Goal: Task Accomplishment & Management: Use online tool/utility

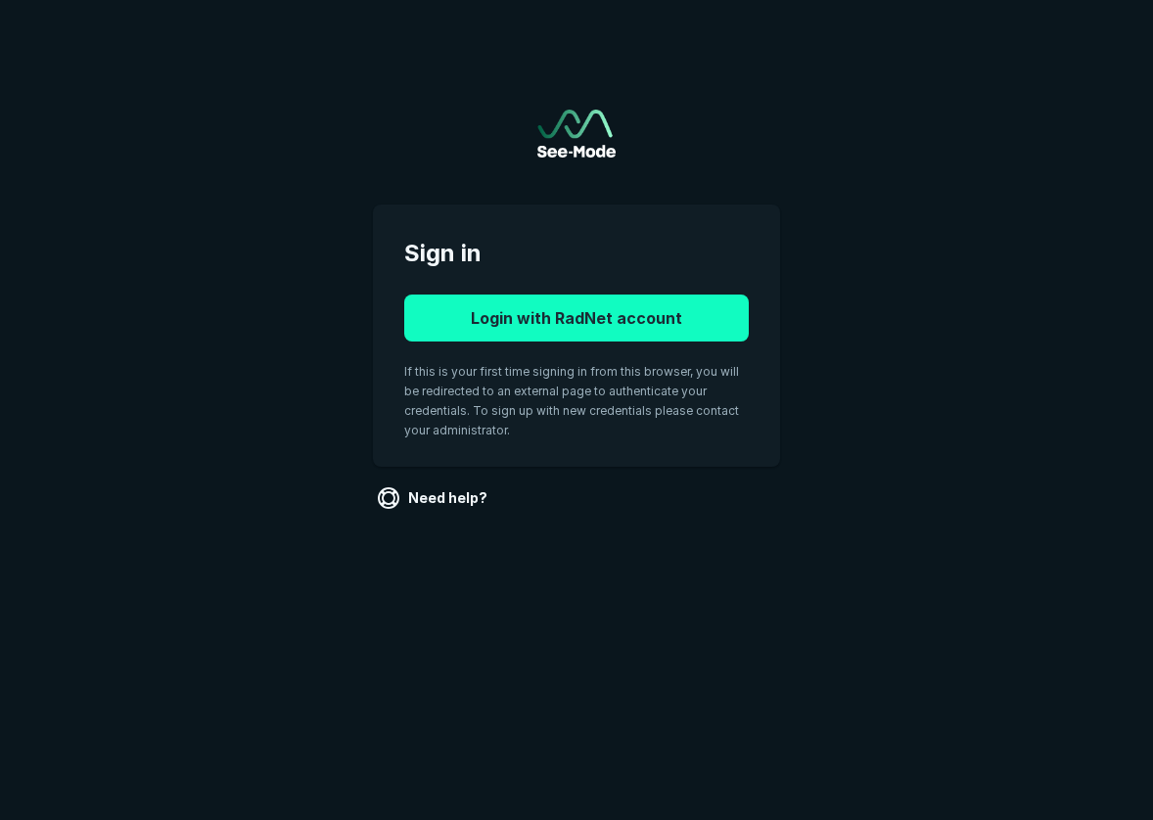
click at [632, 314] on button "Login with RadNet account" at bounding box center [576, 318] width 345 height 47
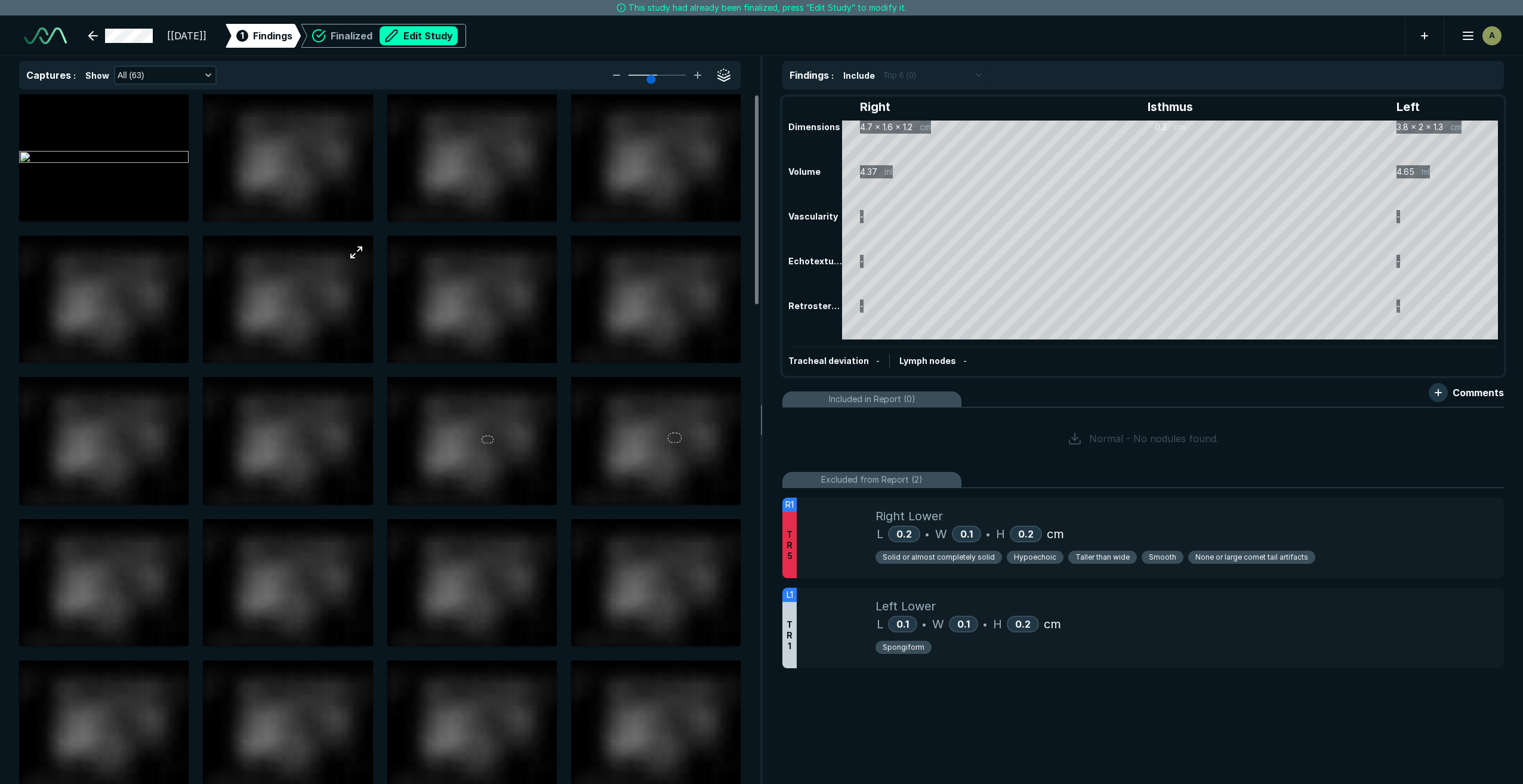
scroll to position [4784, 8388]
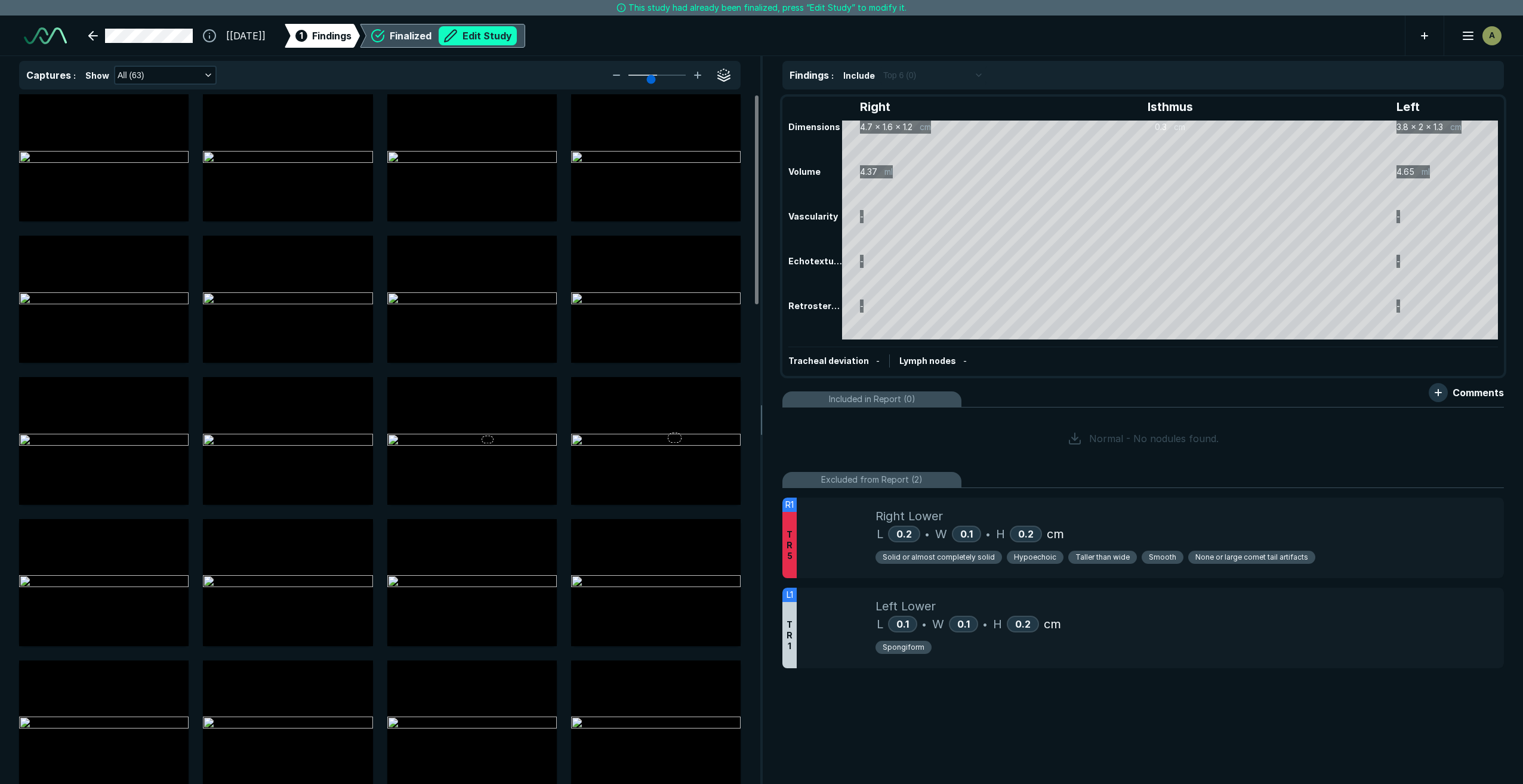
click at [517, 32] on button "Edit Study" at bounding box center [478, 35] width 78 height 19
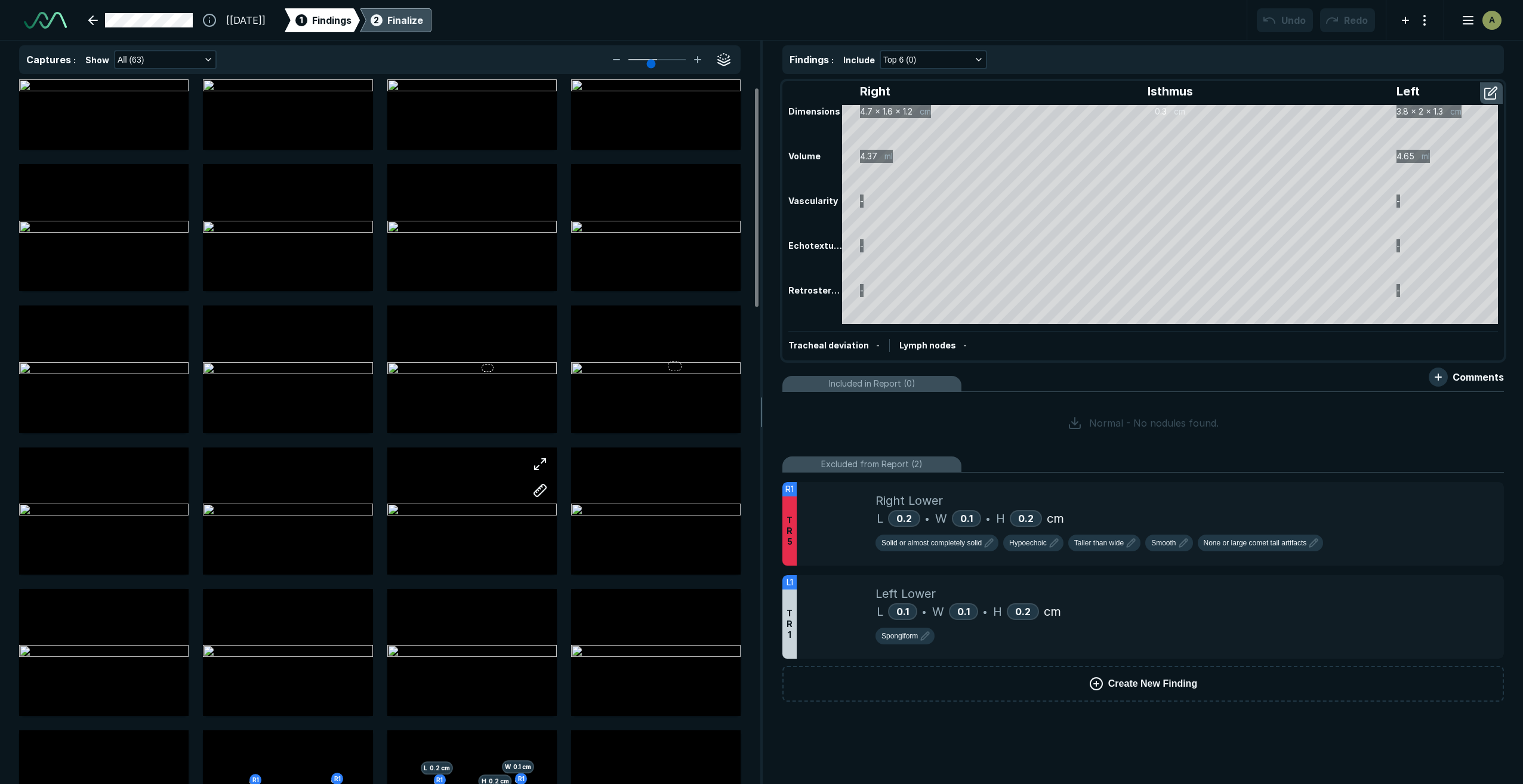
scroll to position [0, 0]
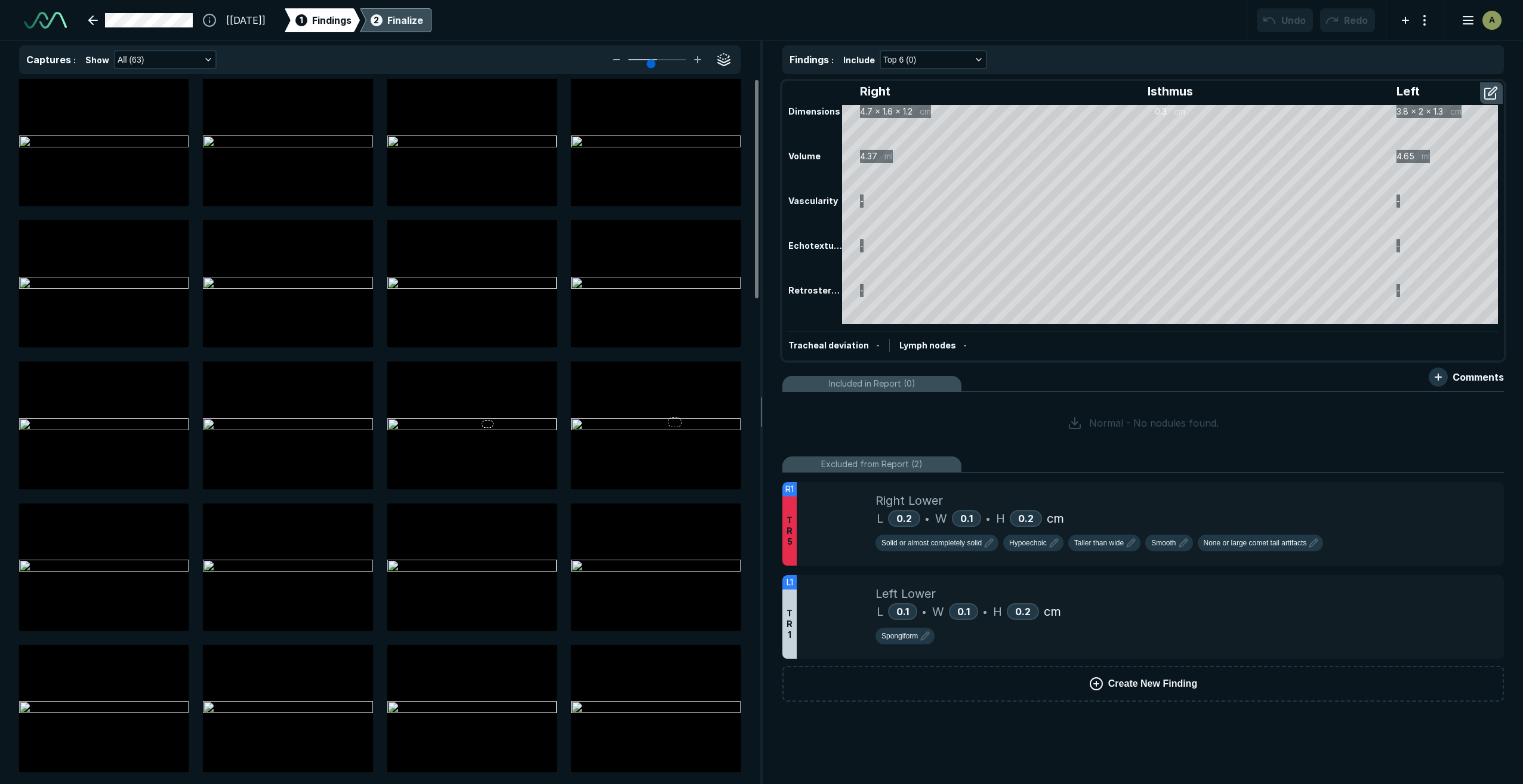
click at [423, 23] on div "Finalize" at bounding box center [405, 20] width 36 height 14
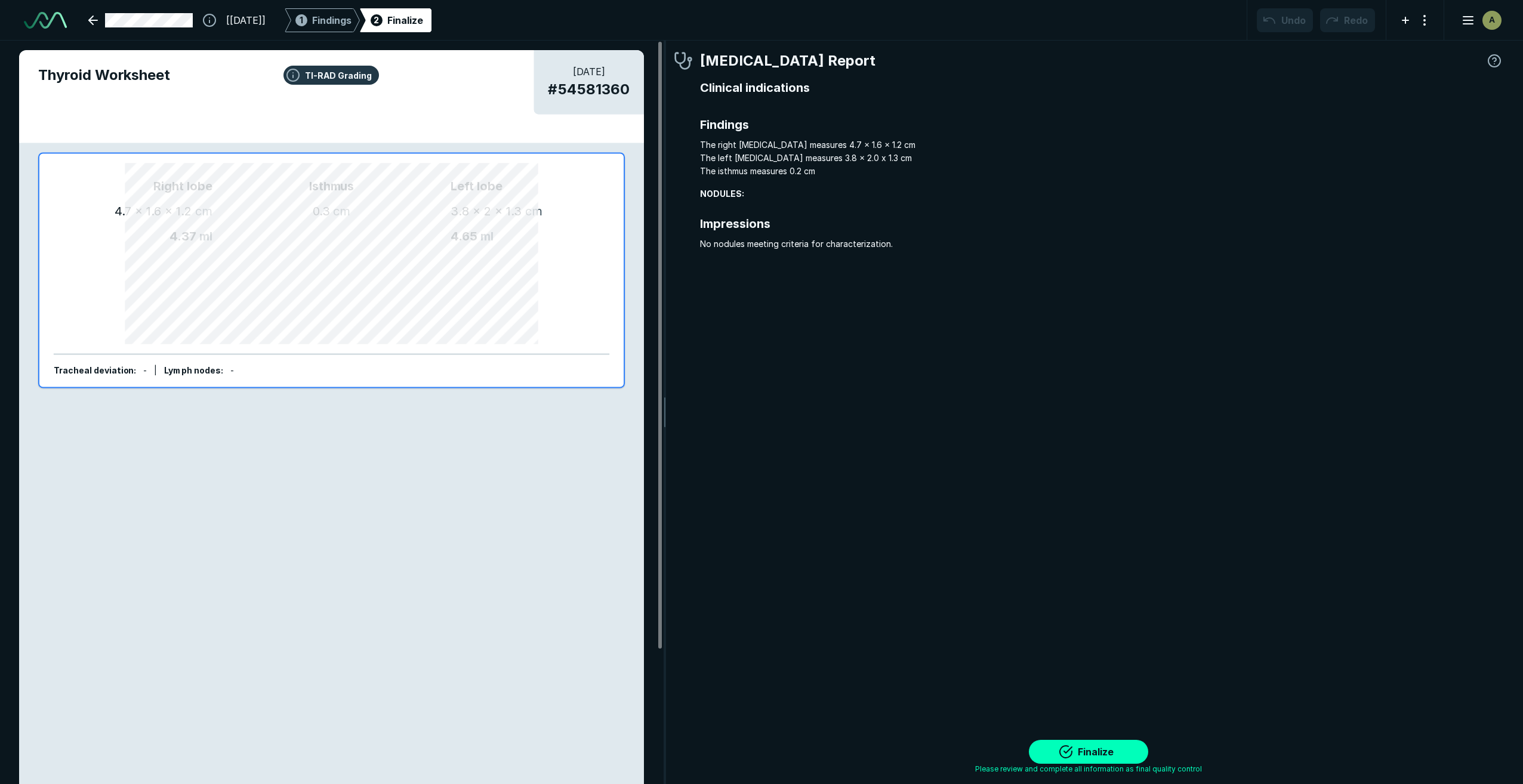
scroll to position [4811, 5251]
click at [1091, 757] on button "Finalize" at bounding box center [1089, 752] width 119 height 24
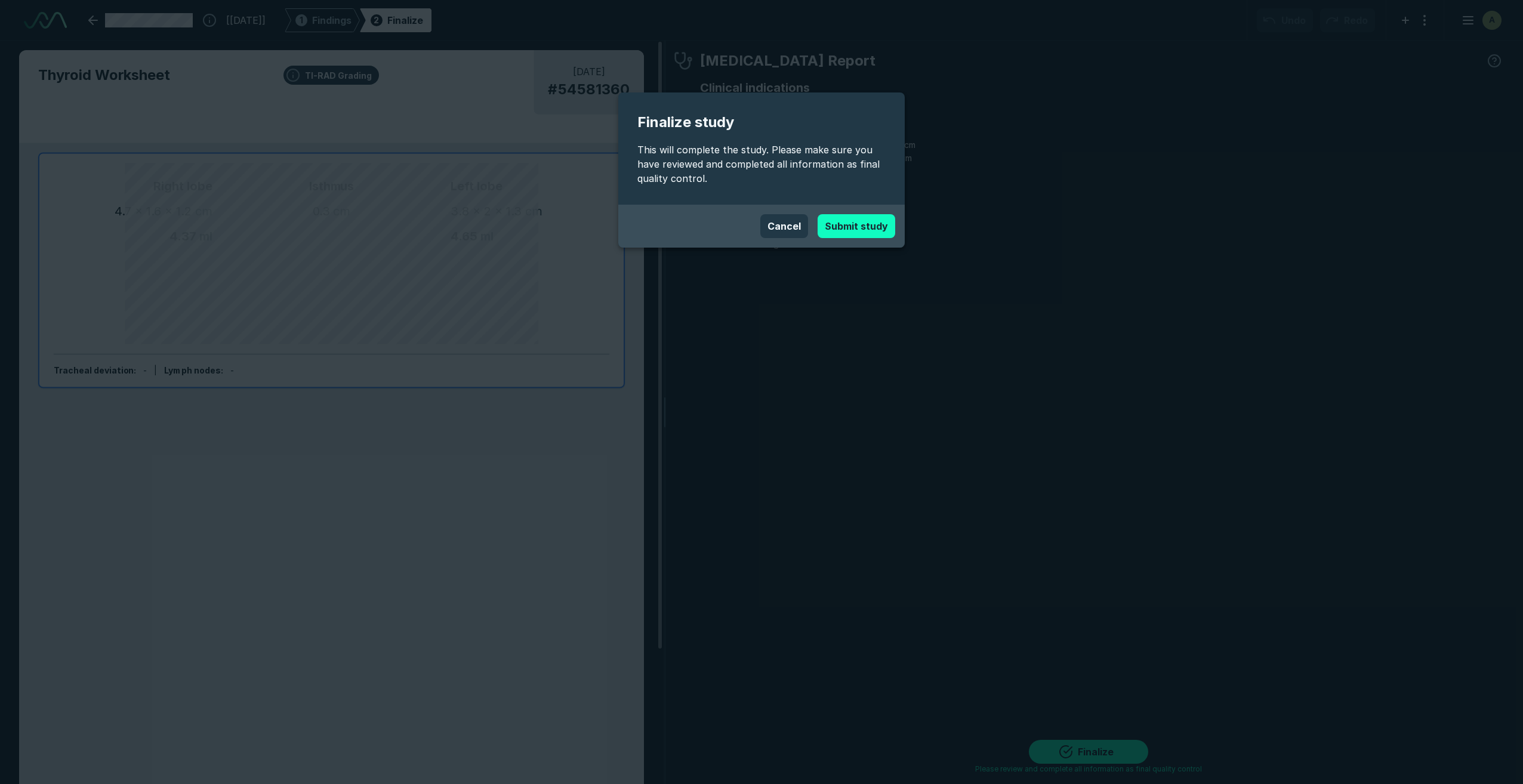
click at [874, 222] on button "Submit study" at bounding box center [856, 226] width 77 height 24
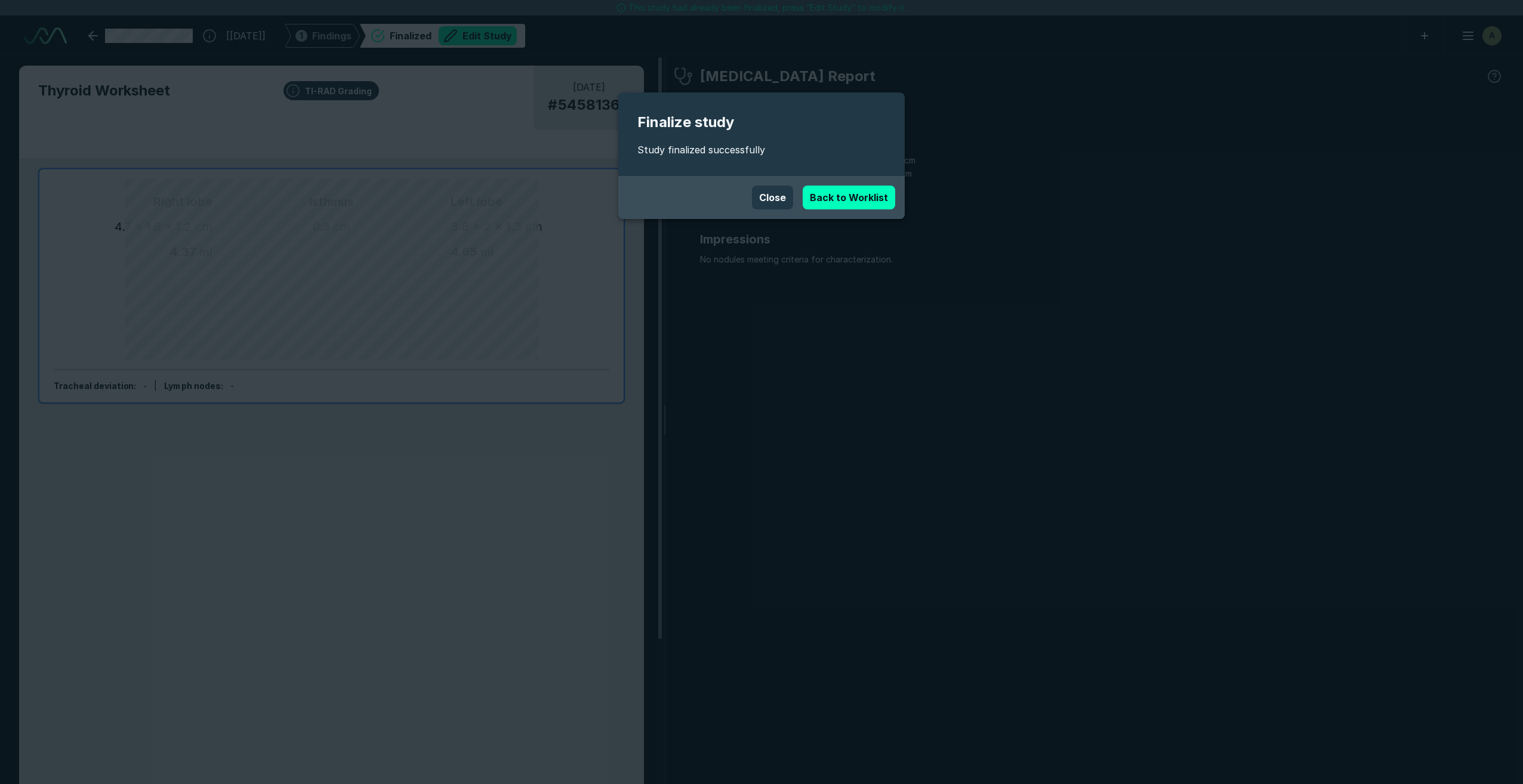
scroll to position [4784, 8388]
click at [839, 196] on link "Back to Worklist" at bounding box center [849, 197] width 93 height 24
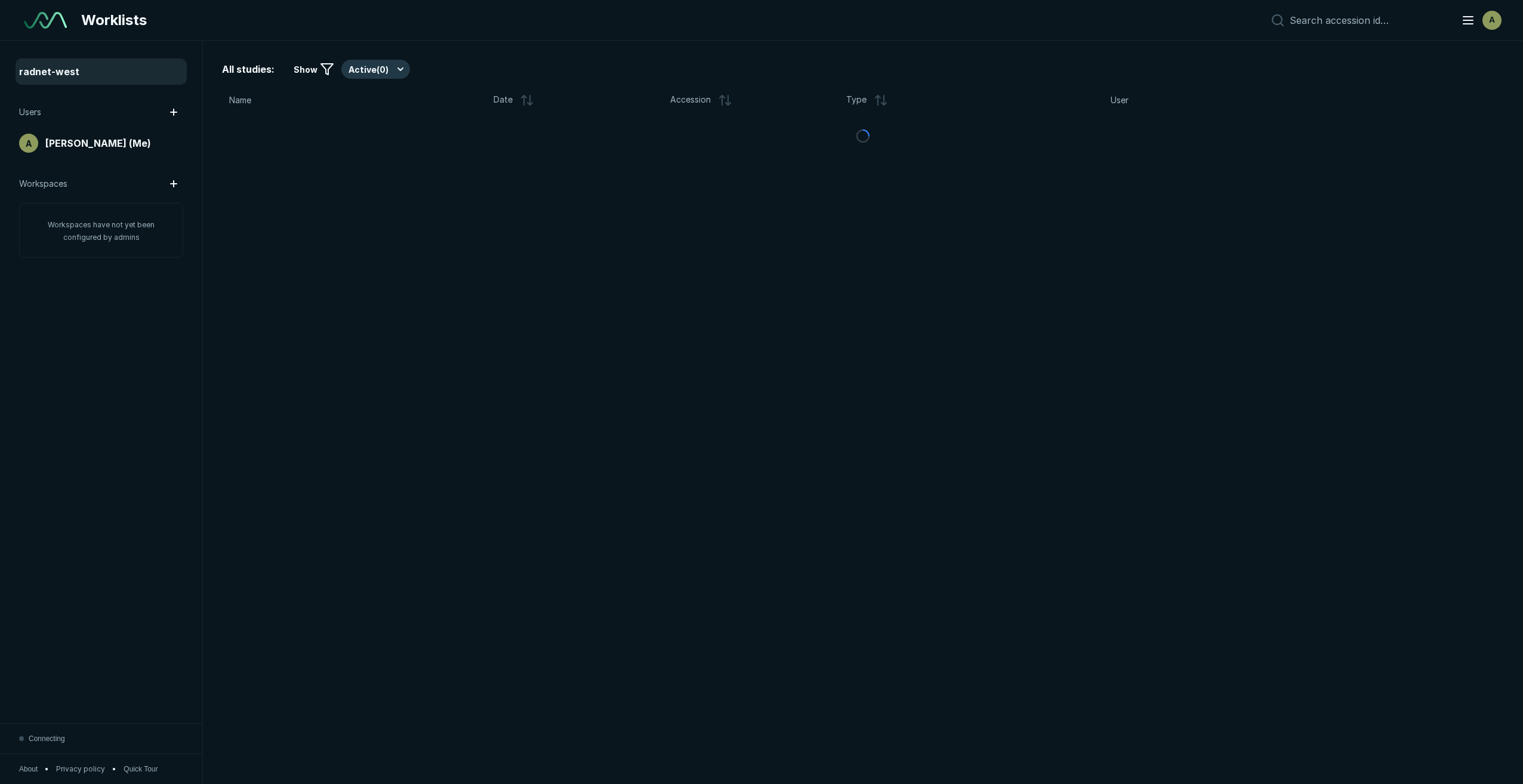
scroll to position [4663, 7284]
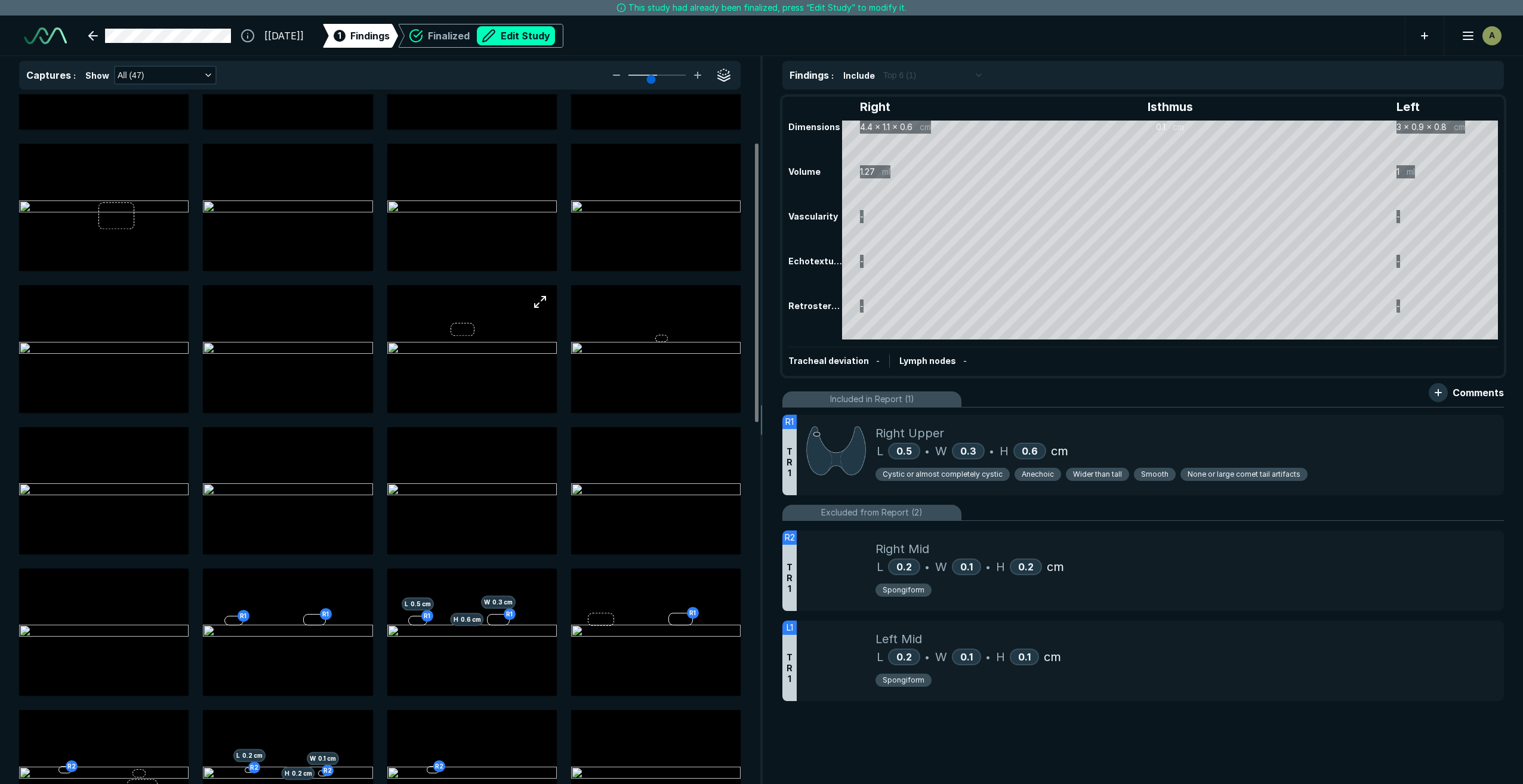
scroll to position [119, 0]
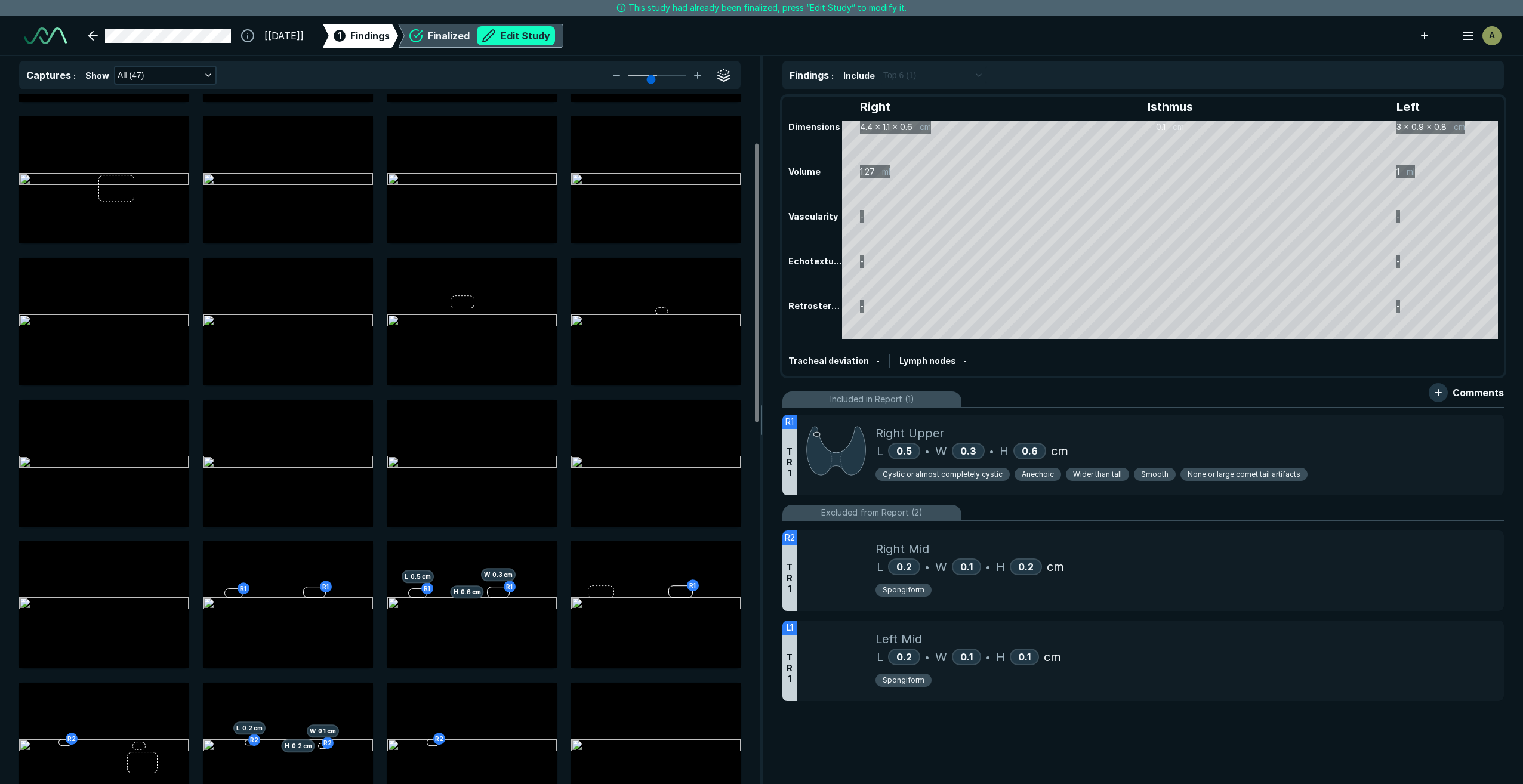
click at [533, 29] on button "Edit Study" at bounding box center [516, 35] width 78 height 19
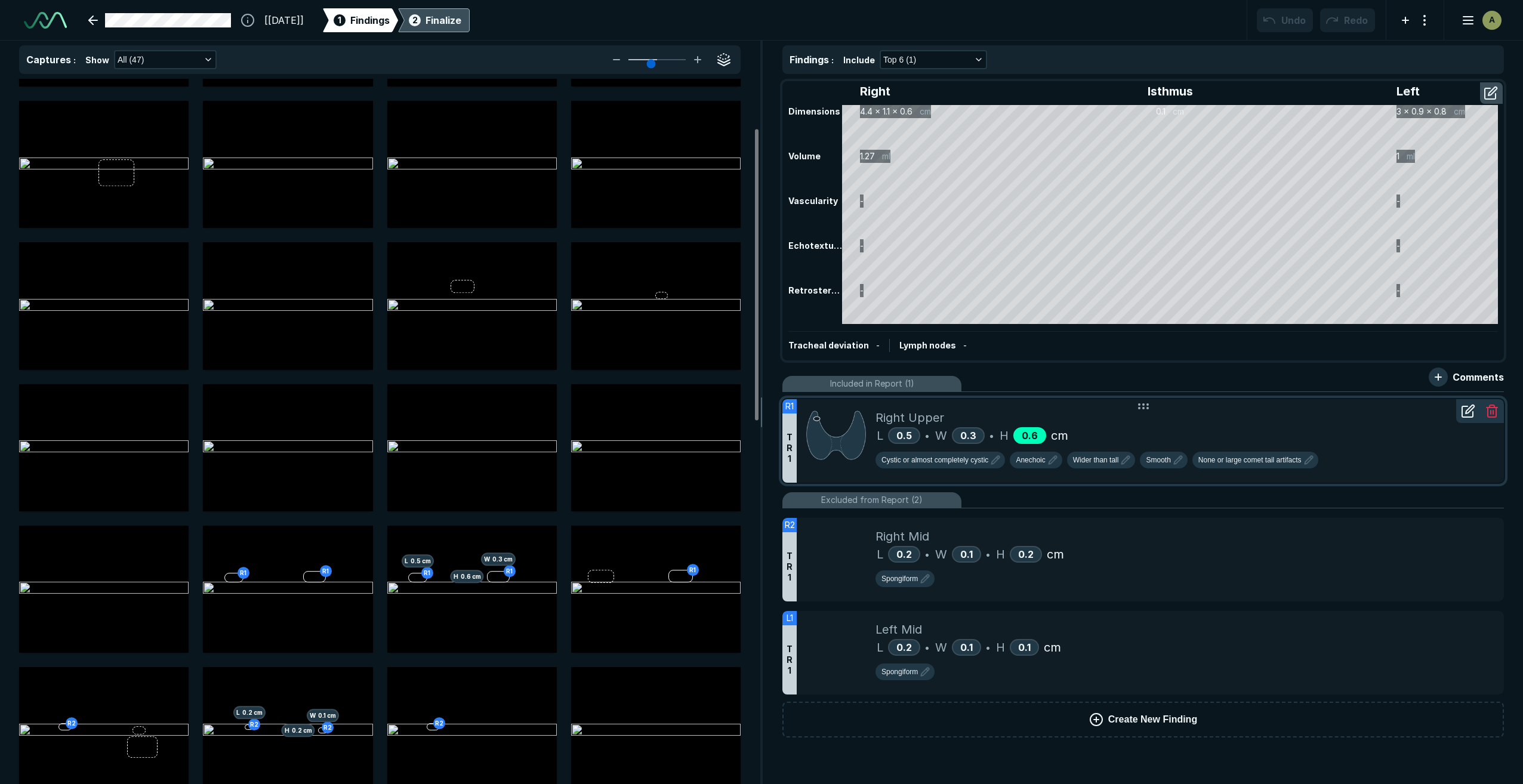
scroll to position [4855, 8388]
click at [462, 24] on div "Finalize" at bounding box center [443, 20] width 36 height 14
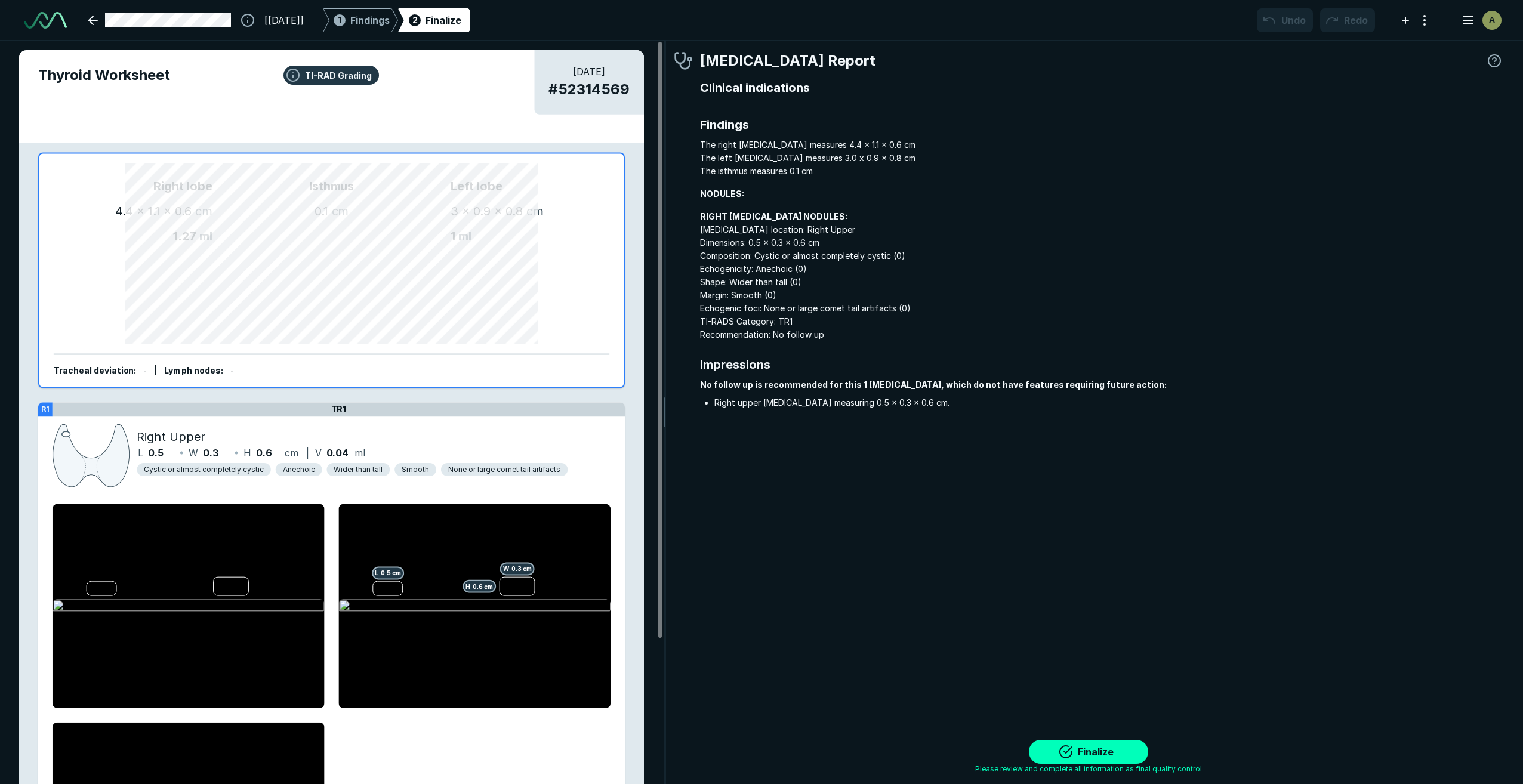
scroll to position [4811, 5251]
click at [1068, 757] on button "Finalize" at bounding box center [1089, 752] width 119 height 24
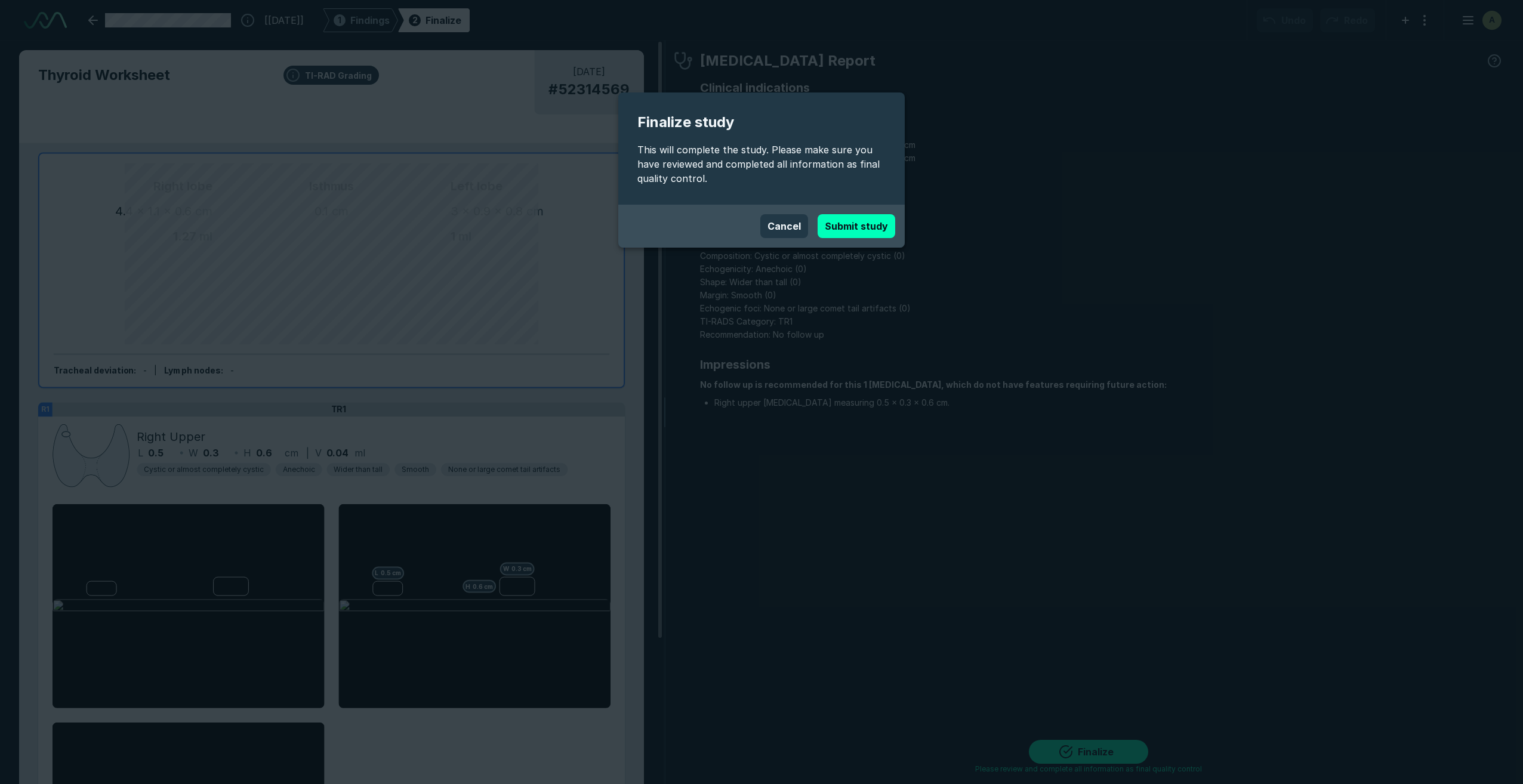
click at [860, 228] on button "Submit study" at bounding box center [856, 226] width 77 height 24
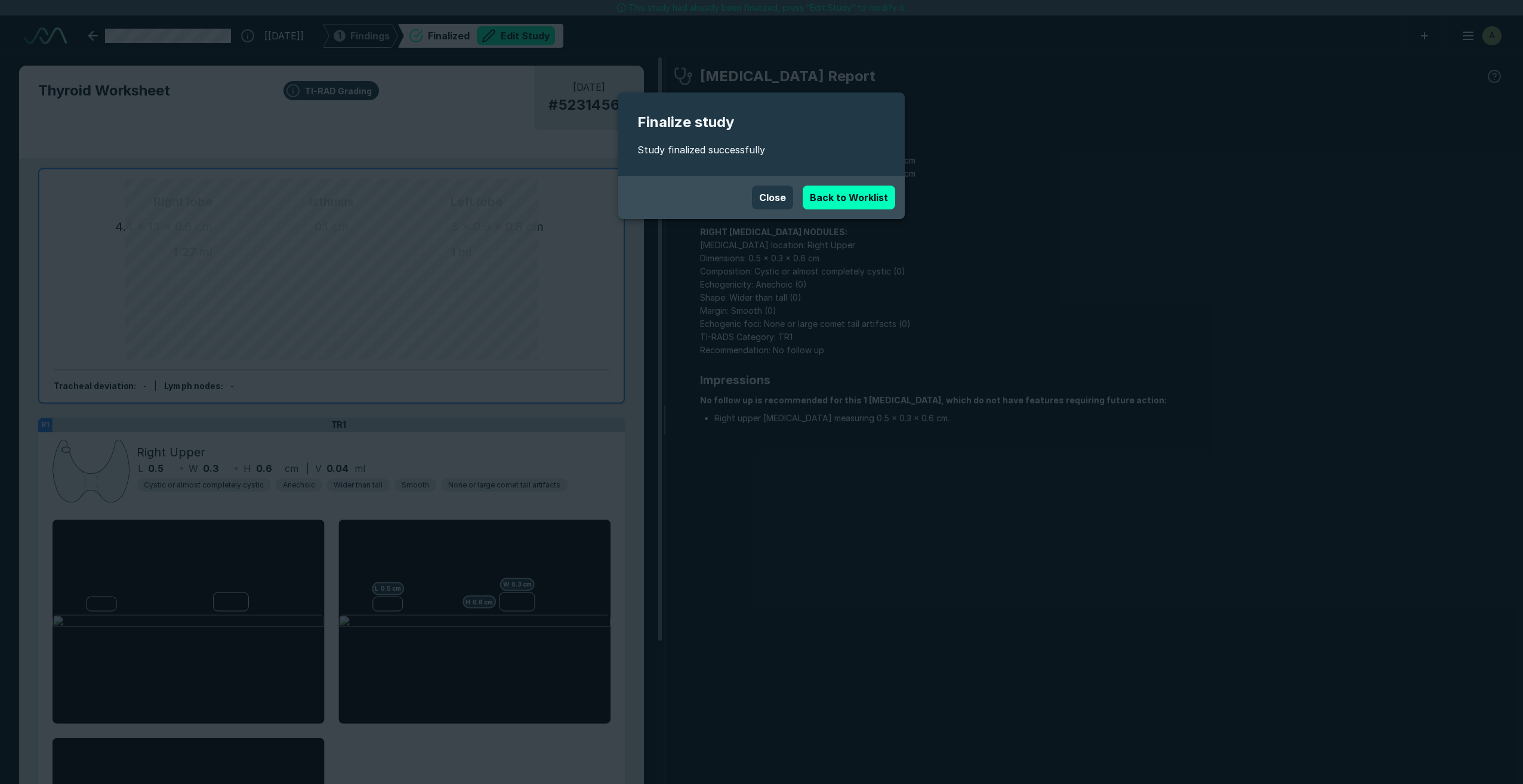
scroll to position [4784, 8388]
click at [860, 199] on link "Back to Worklist" at bounding box center [849, 197] width 93 height 24
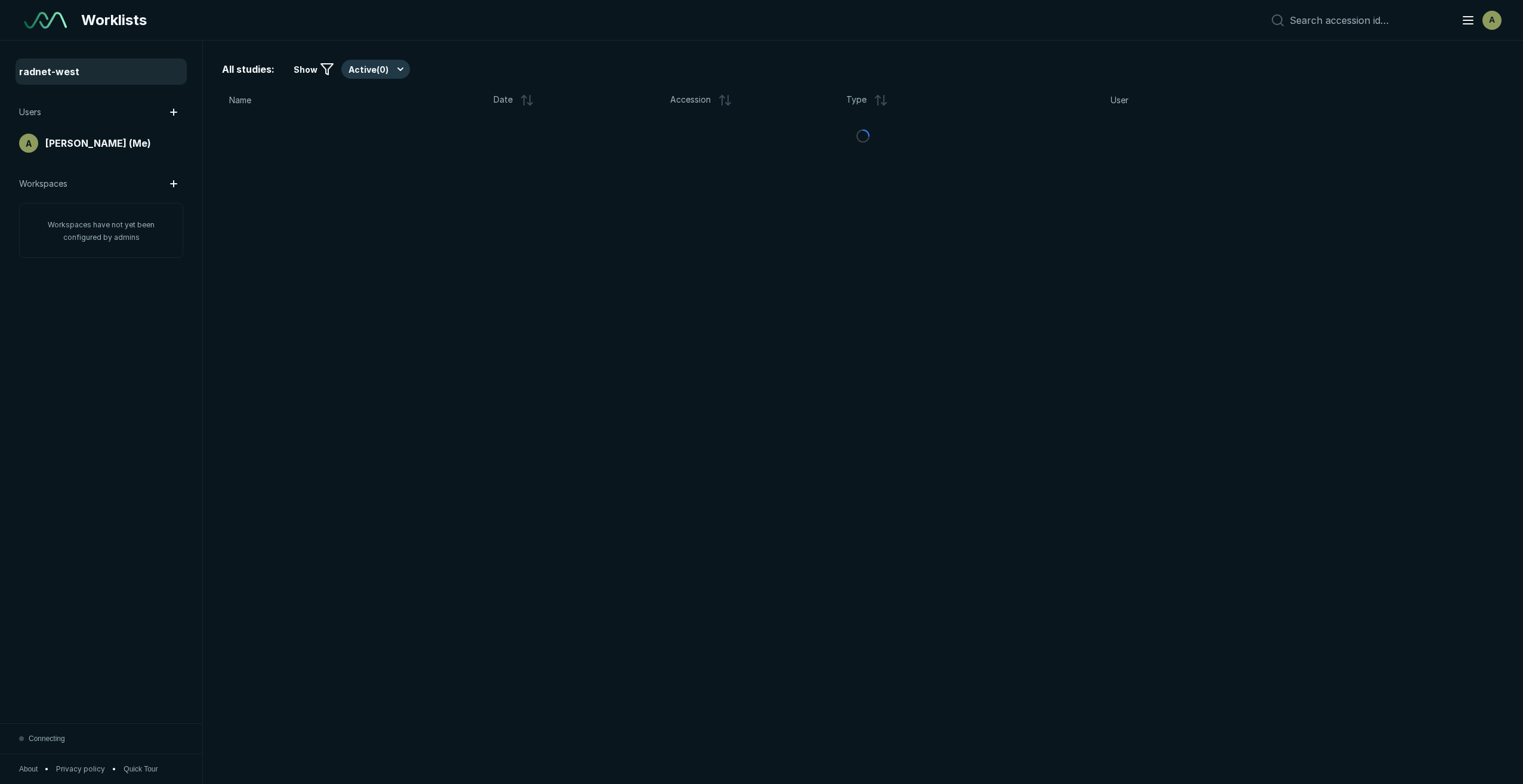
scroll to position [4663, 7284]
